Goal: Task Accomplishment & Management: Use online tool/utility

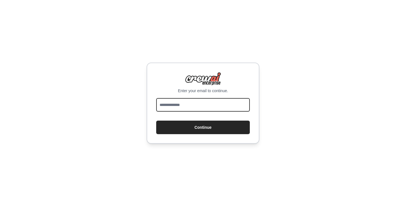
click at [190, 106] on input "email" at bounding box center [203, 105] width 94 height 14
type input "**********"
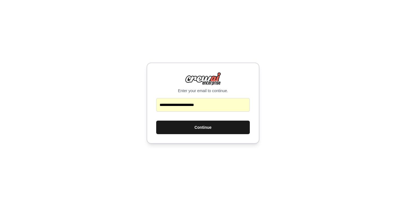
click at [199, 130] on button "Continue" at bounding box center [203, 128] width 94 height 14
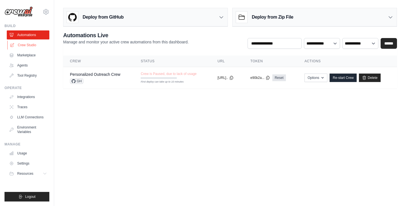
click at [22, 43] on link "Crew Studio" at bounding box center [28, 45] width 43 height 9
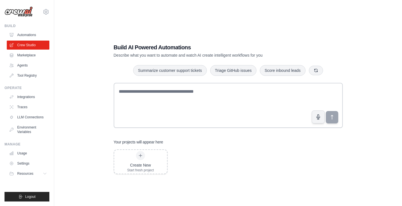
drag, startPoint x: 149, startPoint y: 162, endPoint x: 206, endPoint y: 161, distance: 57.0
click at [206, 161] on div "Create New Start fresh project" at bounding box center [228, 161] width 229 height 25
click at [24, 56] on link "Marketplace" at bounding box center [28, 55] width 43 height 9
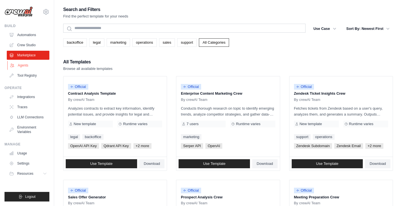
click at [25, 66] on link "Agents" at bounding box center [28, 65] width 43 height 9
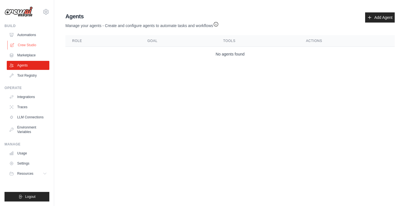
click at [25, 45] on link "Crew Studio" at bounding box center [28, 45] width 43 height 9
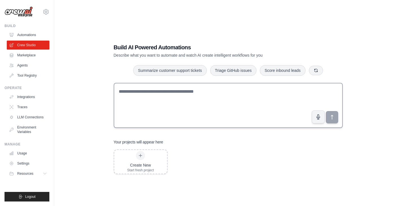
drag, startPoint x: 173, startPoint y: 70, endPoint x: 199, endPoint y: 101, distance: 40.4
click at [199, 101] on div "Build AI Powered Automations Describe what you want to automate and watch AI cr…" at bounding box center [228, 108] width 242 height 149
click at [37, 117] on link "LLM Connections" at bounding box center [28, 117] width 43 height 9
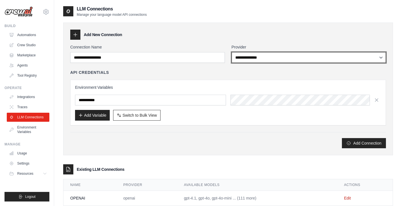
click at [275, 55] on select "**********" at bounding box center [309, 57] width 155 height 11
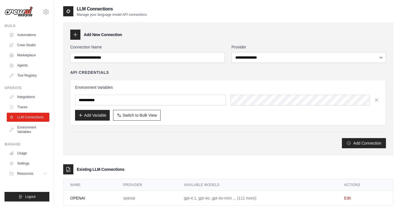
click at [248, 31] on div "Add New Connection" at bounding box center [228, 35] width 316 height 10
